Goal: Task Accomplishment & Management: Use online tool/utility

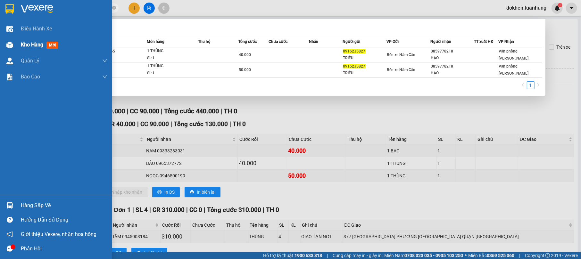
click at [30, 42] on span "Kho hàng" at bounding box center [32, 45] width 22 height 6
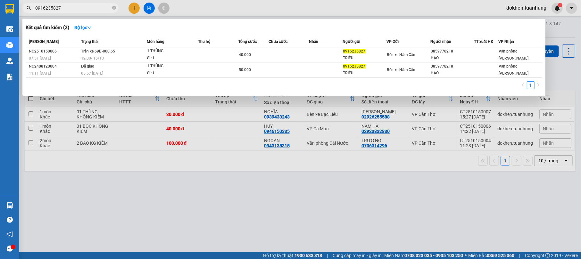
click at [296, 204] on div at bounding box center [290, 129] width 581 height 259
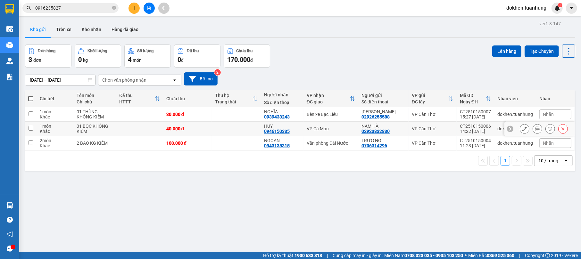
click at [235, 131] on td at bounding box center [236, 129] width 49 height 14
checkbox input "true"
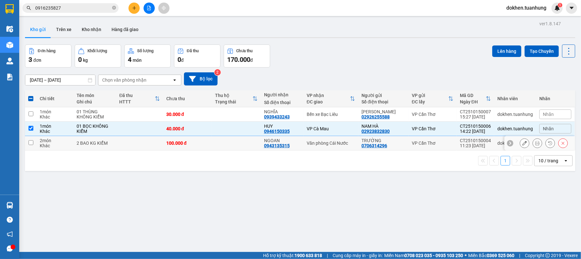
click at [236, 145] on td at bounding box center [236, 143] width 49 height 14
checkbox input "true"
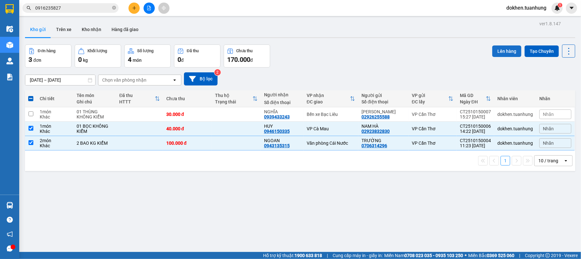
click at [502, 48] on button "Lên hàng" at bounding box center [506, 52] width 29 height 12
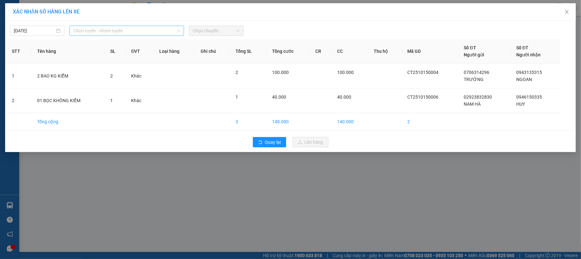
click at [180, 27] on div "Chọn tuyến - nhóm tuyến" at bounding box center [127, 31] width 114 height 10
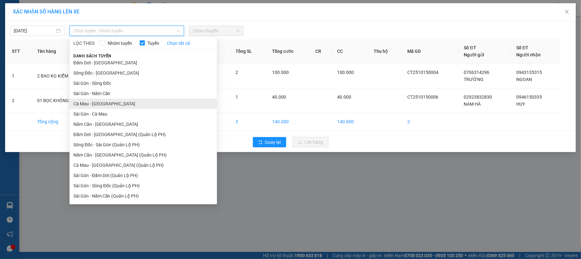
scroll to position [21, 0]
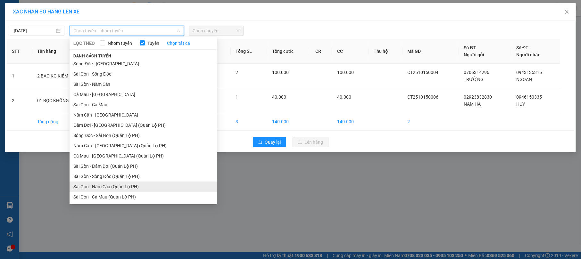
click at [177, 184] on li "Sài Gòn - Năm Căn (Quản Lộ PH)" at bounding box center [143, 187] width 147 height 10
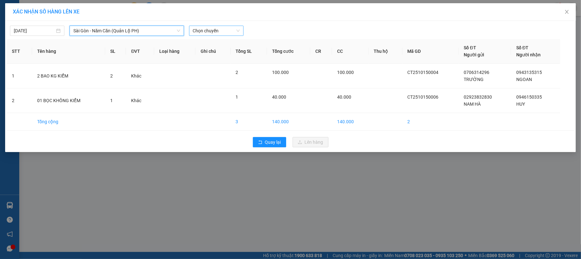
click at [239, 26] on div "Chọn chuyến" at bounding box center [216, 31] width 54 height 10
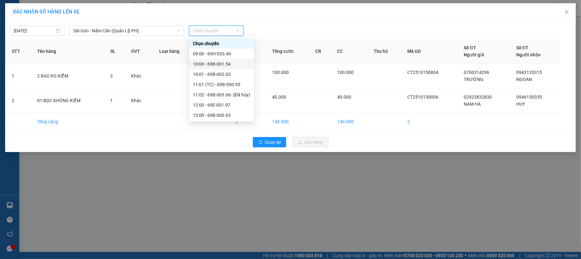
scroll to position [43, 0]
click at [241, 63] on div "12:00 - 69E-001.97" at bounding box center [221, 62] width 57 height 7
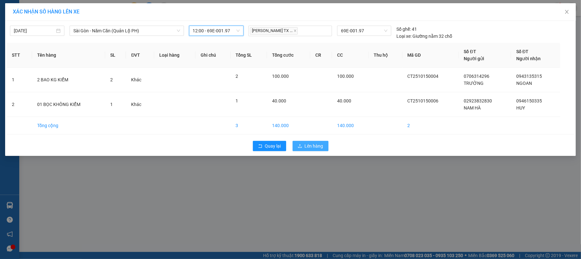
click at [315, 146] on span "Lên hàng" at bounding box center [314, 146] width 19 height 7
